Goal: Find specific page/section: Find specific page/section

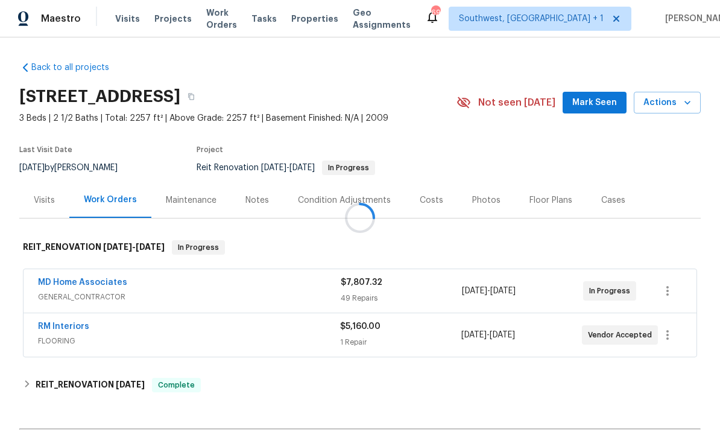
scroll to position [1, 0]
click at [81, 286] on link "MD Home Associates" at bounding box center [82, 283] width 89 height 8
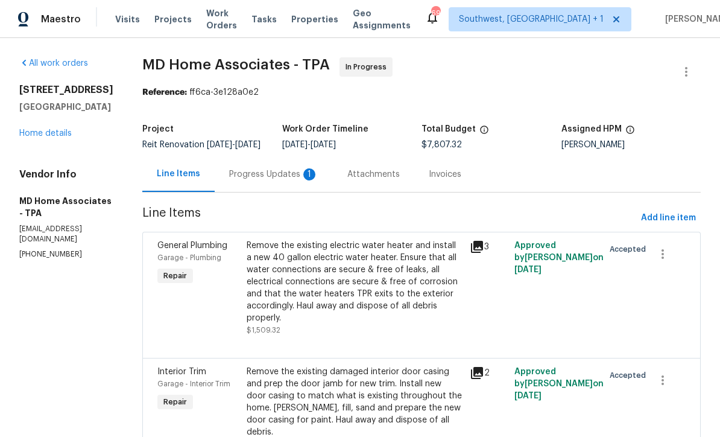
click at [54, 136] on link "Home details" at bounding box center [45, 133] width 52 height 8
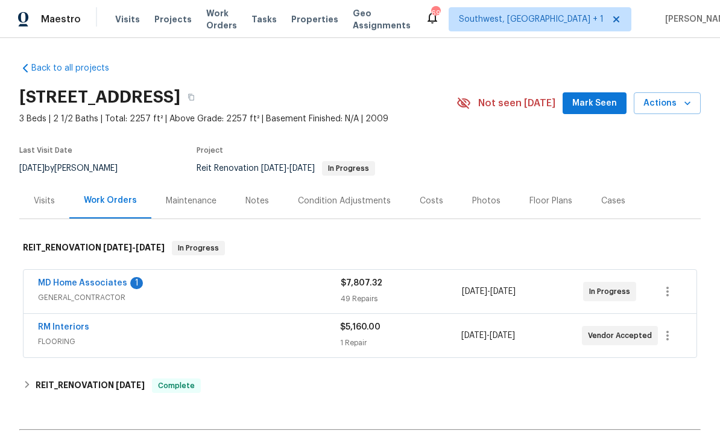
click at [250, 304] on div "MD Home Associates 1 GENERAL_CONTRACTOR" at bounding box center [189, 291] width 303 height 29
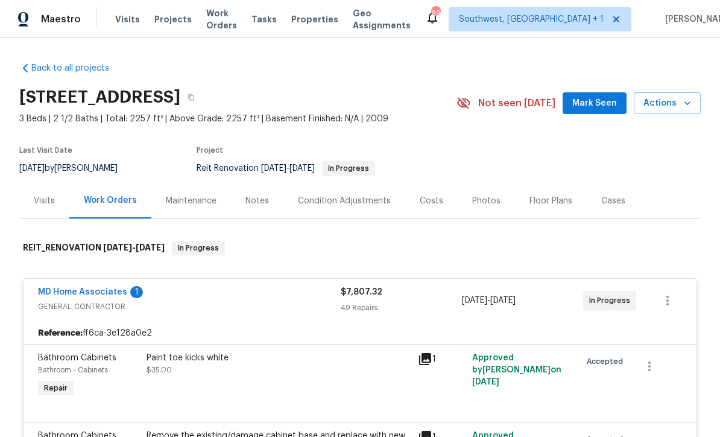
click at [180, 91] on h2 "[STREET_ADDRESS]" at bounding box center [99, 97] width 161 height 12
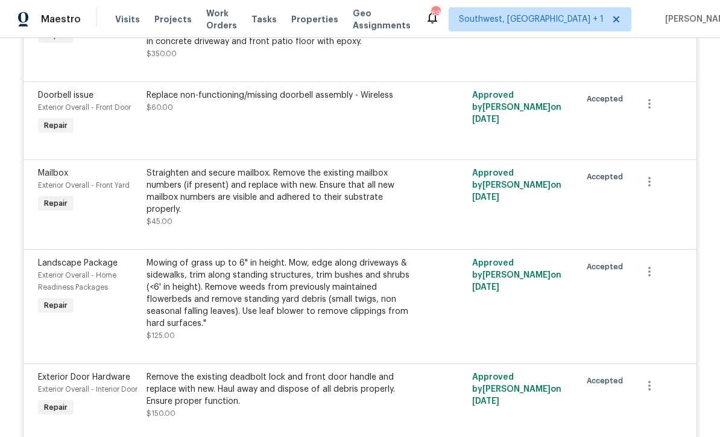
scroll to position [1013, 0]
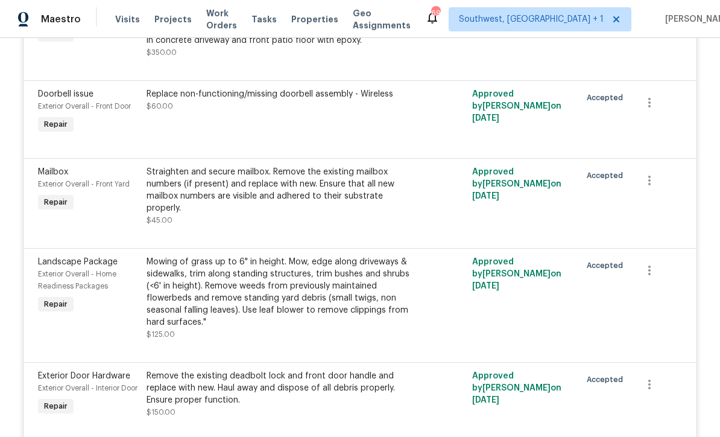
click at [198, 80] on div "Concrete Repair Exterior Overall - Flatwork Repair Grind uneven/raised driveway…" at bounding box center [360, 35] width 673 height 90
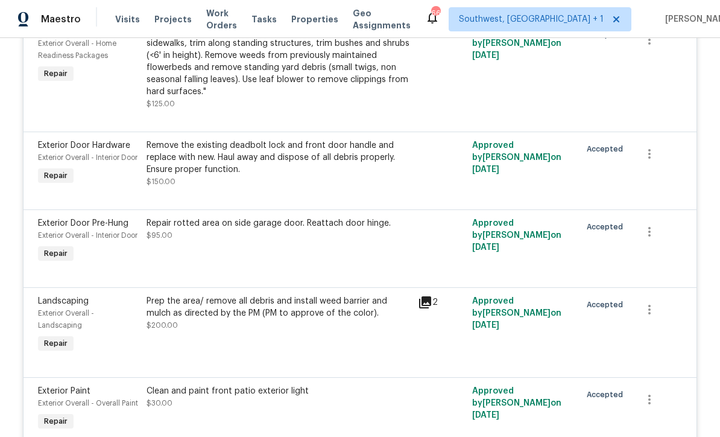
scroll to position [1243, 0]
click at [306, 269] on div "Repair rotted area on side garage door. Reattach door hinge. $95.00" at bounding box center [279, 242] width 272 height 56
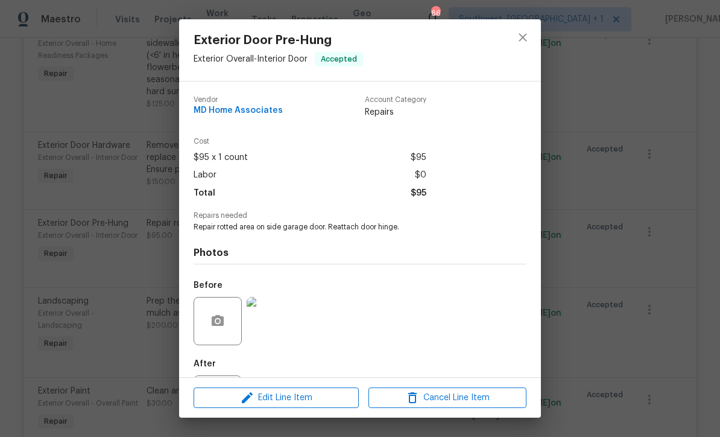
scroll to position [0, 0]
click at [523, 45] on button "close" at bounding box center [523, 37] width 29 height 29
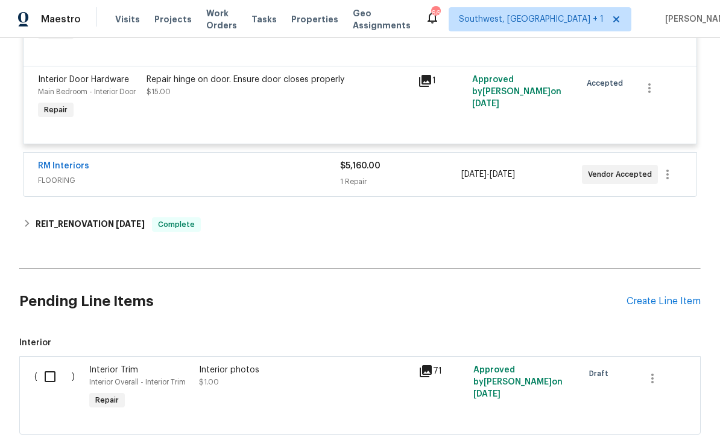
scroll to position [4908, 0]
click at [43, 170] on link "RM Interiors" at bounding box center [63, 165] width 51 height 8
